Goal: Find specific page/section: Find specific page/section

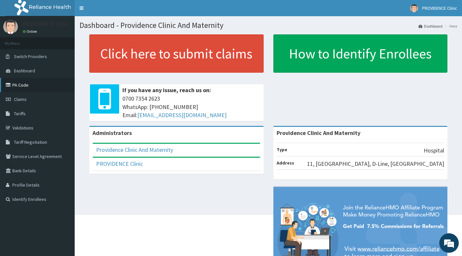
click at [13, 82] on link "PA Code" at bounding box center [37, 85] width 75 height 14
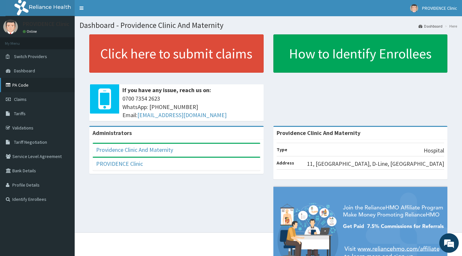
click at [27, 83] on link "PA Code" at bounding box center [37, 85] width 75 height 14
